Goal: Check status

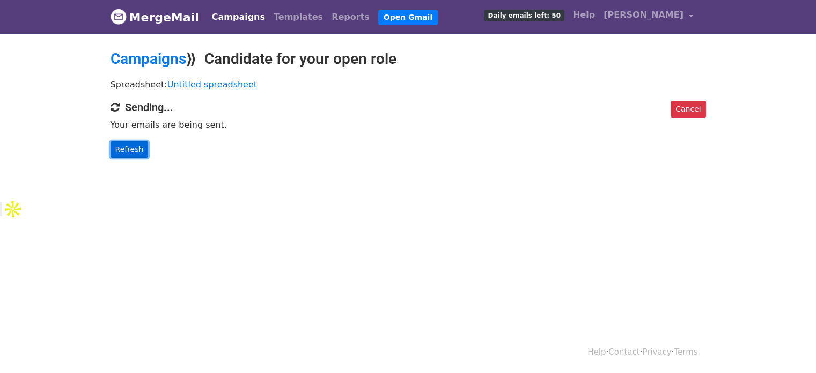
click at [125, 146] on link "Refresh" at bounding box center [129, 149] width 38 height 17
click at [127, 143] on link "Refresh" at bounding box center [129, 149] width 38 height 17
click at [128, 141] on link "Refresh" at bounding box center [129, 149] width 38 height 17
click at [124, 149] on link "Refresh" at bounding box center [129, 149] width 38 height 17
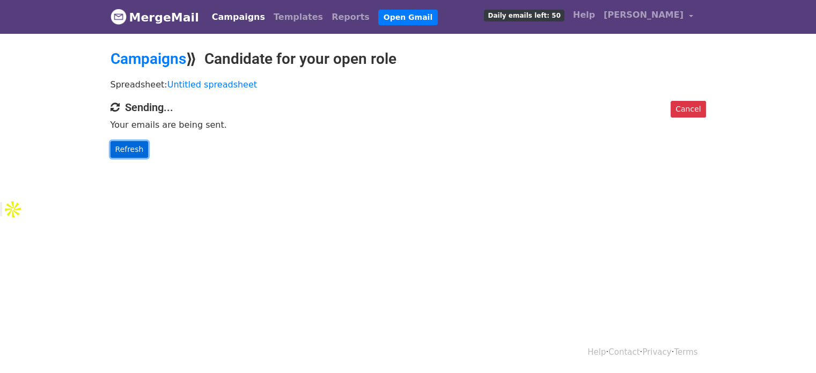
click at [126, 147] on link "Refresh" at bounding box center [129, 149] width 38 height 17
click at [135, 146] on link "Refresh" at bounding box center [129, 149] width 38 height 17
click at [118, 144] on link "Refresh" at bounding box center [129, 149] width 38 height 17
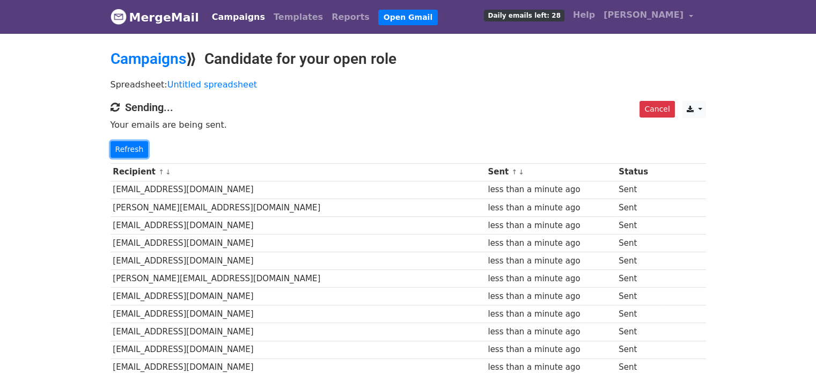
click at [118, 144] on link "Refresh" at bounding box center [129, 149] width 38 height 17
